Goal: Information Seeking & Learning: Learn about a topic

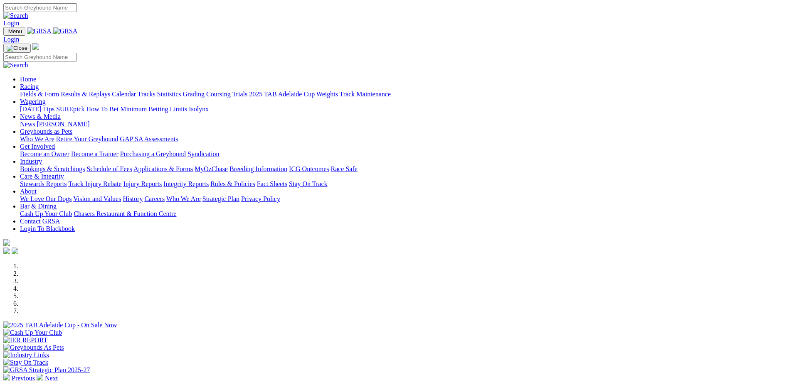
scroll to position [125, 0]
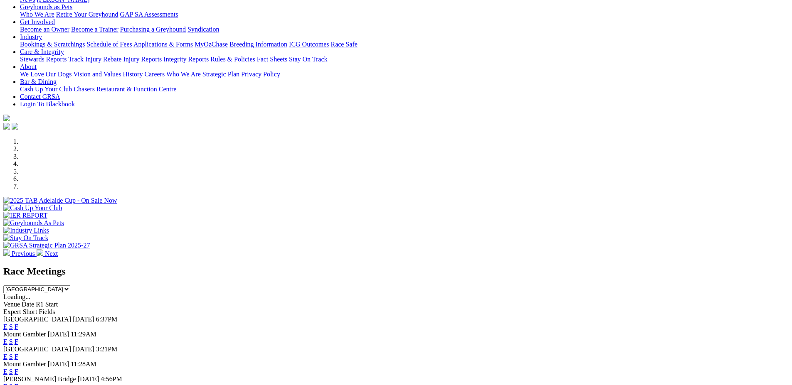
click at [18, 323] on link "F" at bounding box center [17, 326] width 4 height 7
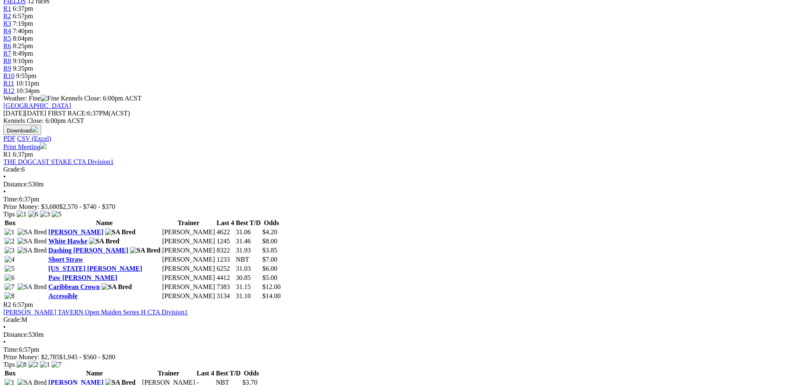
scroll to position [291, 0]
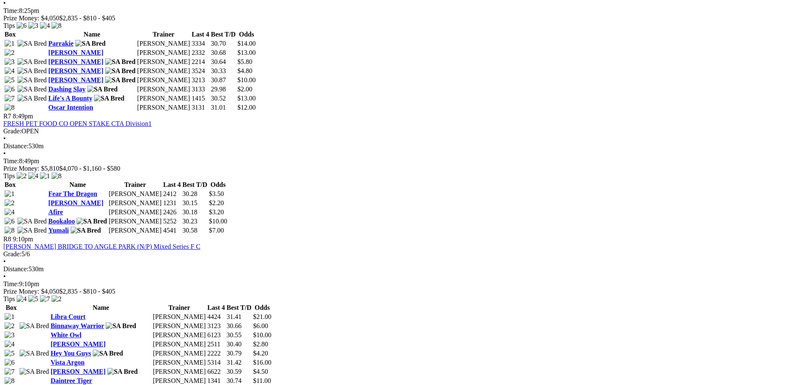
scroll to position [1164, 0]
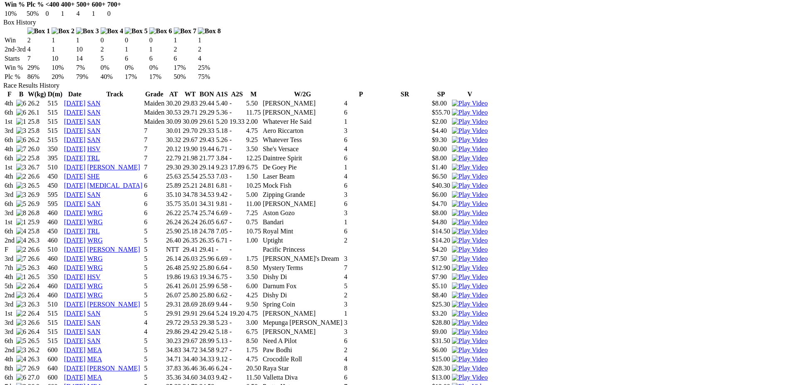
scroll to position [540, 0]
